Goal: Find specific page/section: Find specific page/section

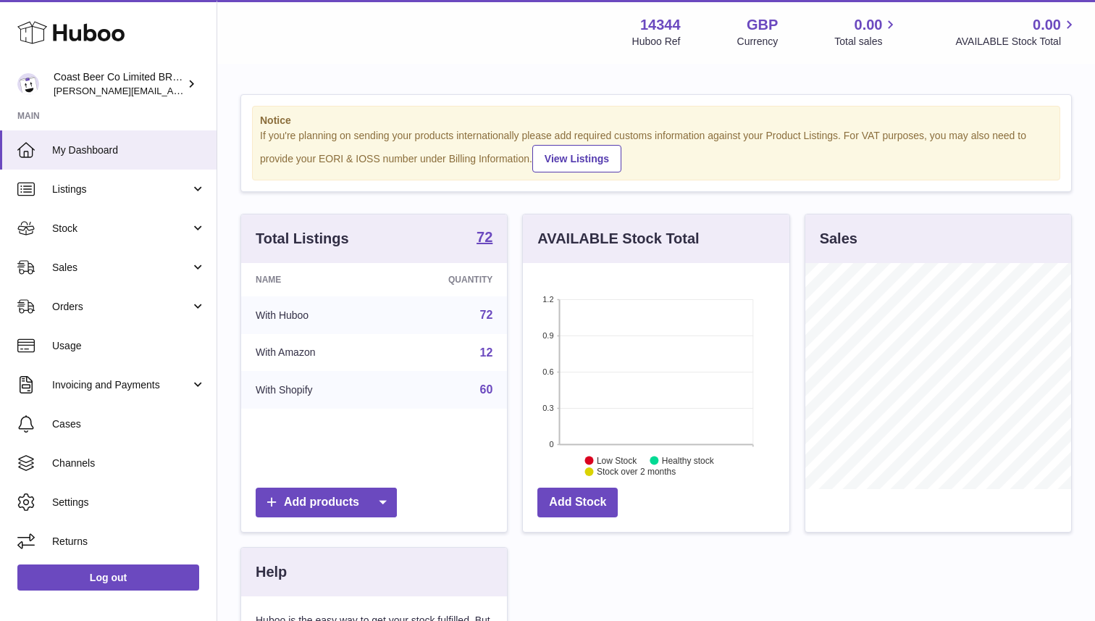
scroll to position [226, 266]
click at [136, 231] on span "Stock" at bounding box center [121, 229] width 138 height 14
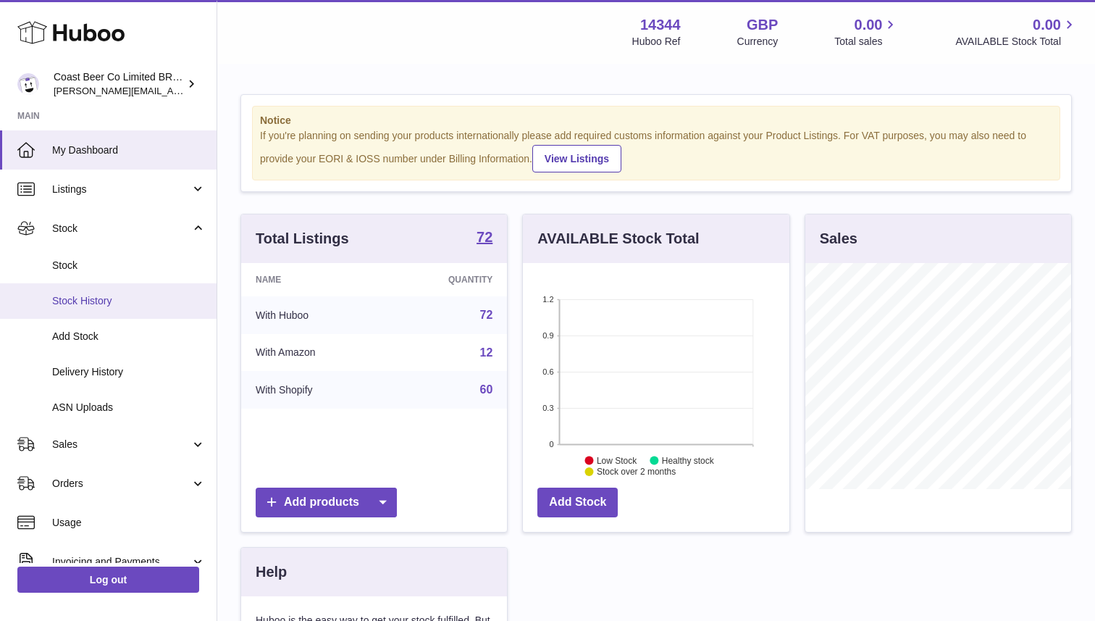
click at [109, 300] on span "Stock History" at bounding box center [129, 301] width 154 height 14
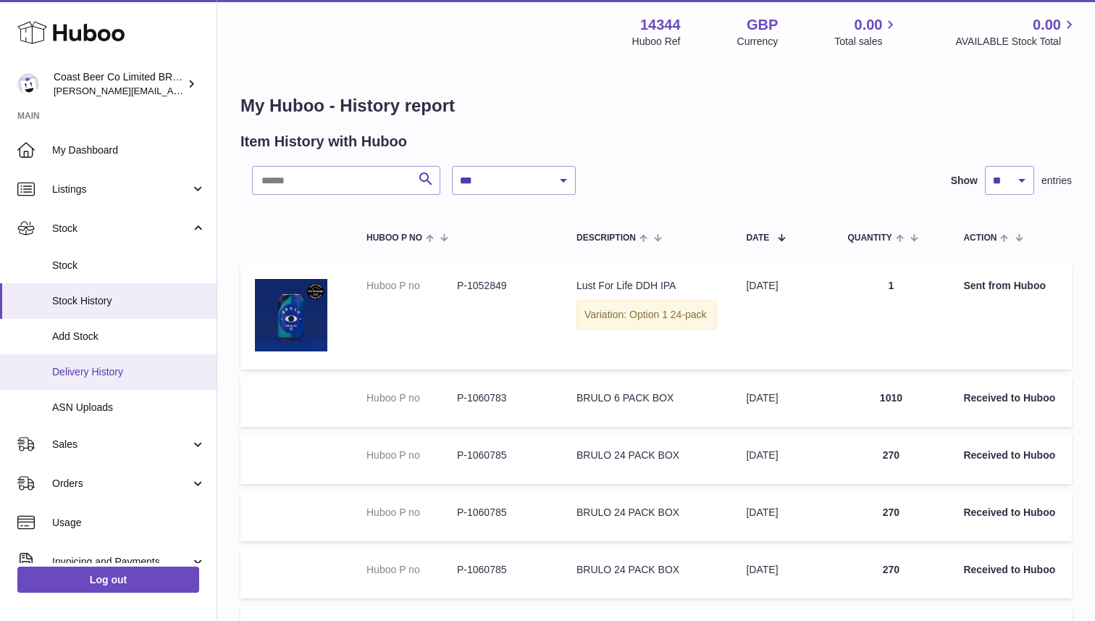
click at [88, 371] on span "Delivery History" at bounding box center [129, 372] width 154 height 14
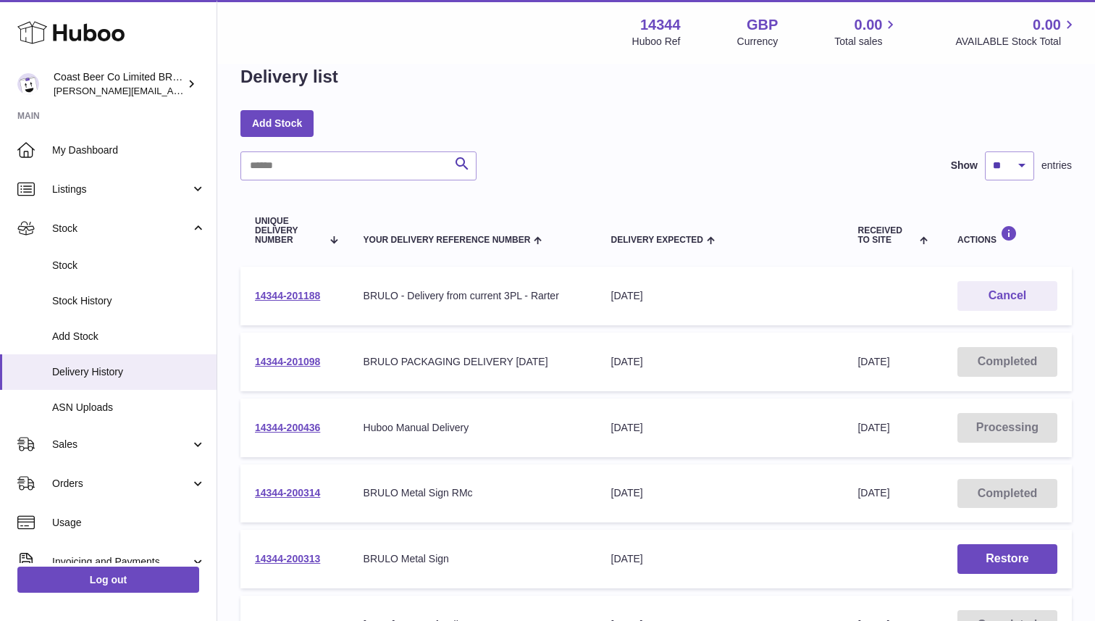
scroll to position [13, 0]
